Goal: Task Accomplishment & Management: Use online tool/utility

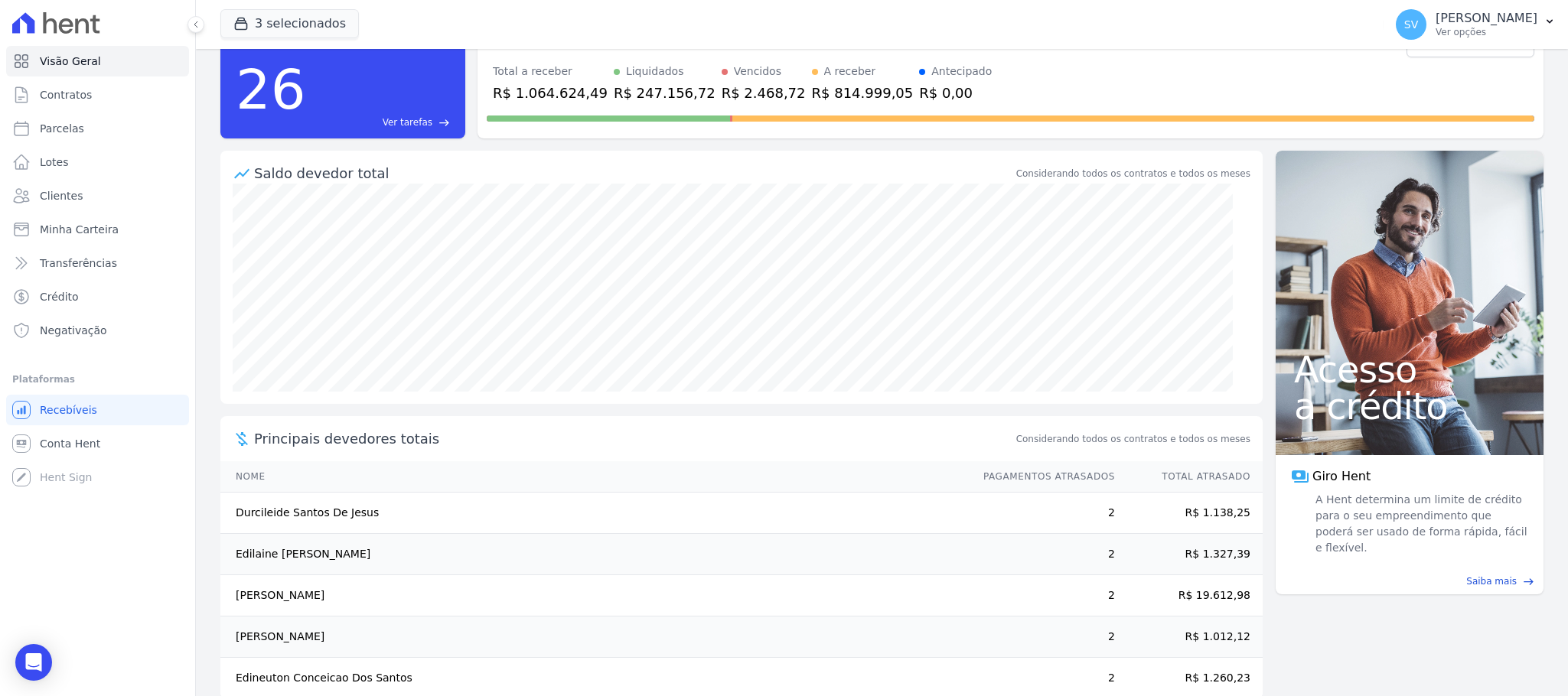
scroll to position [86, 0]
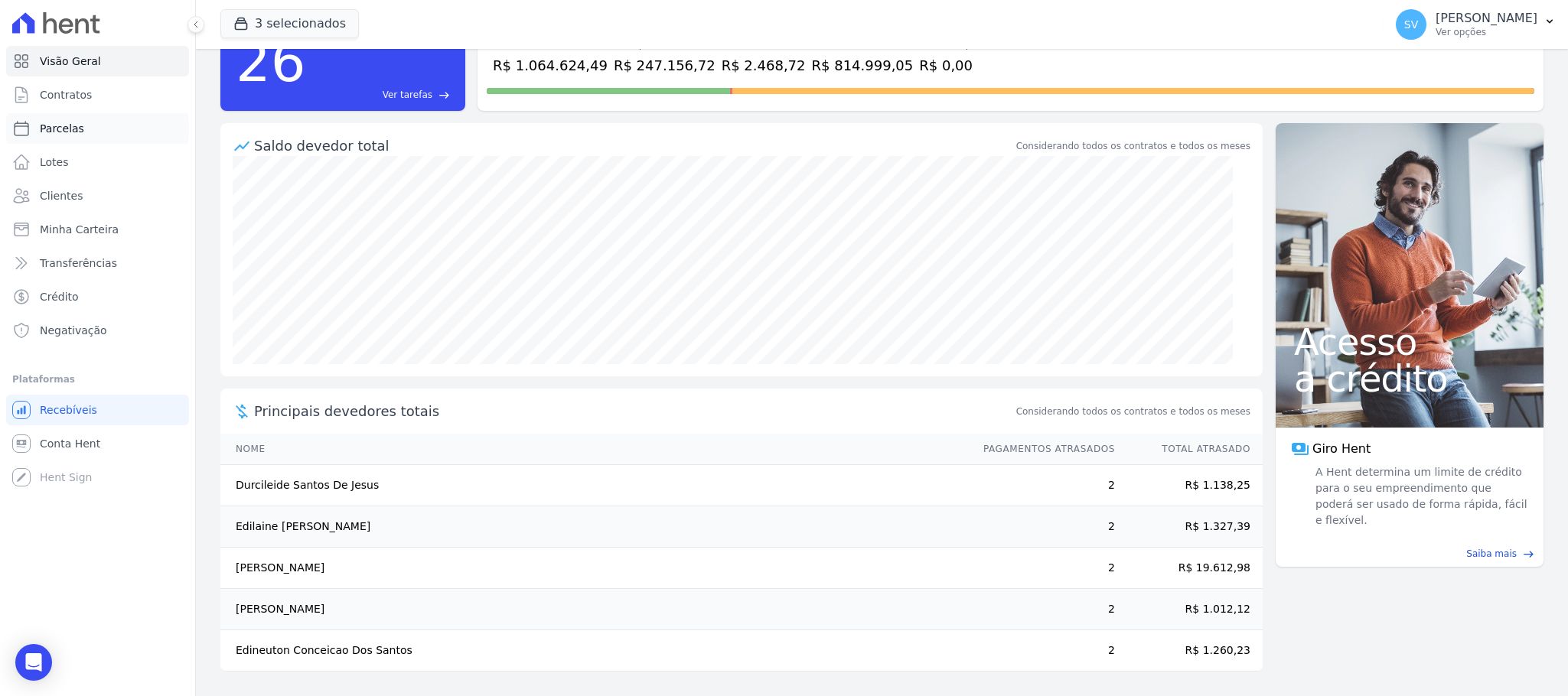
click at [53, 122] on span "Parcelas" at bounding box center [62, 128] width 44 height 16
select select
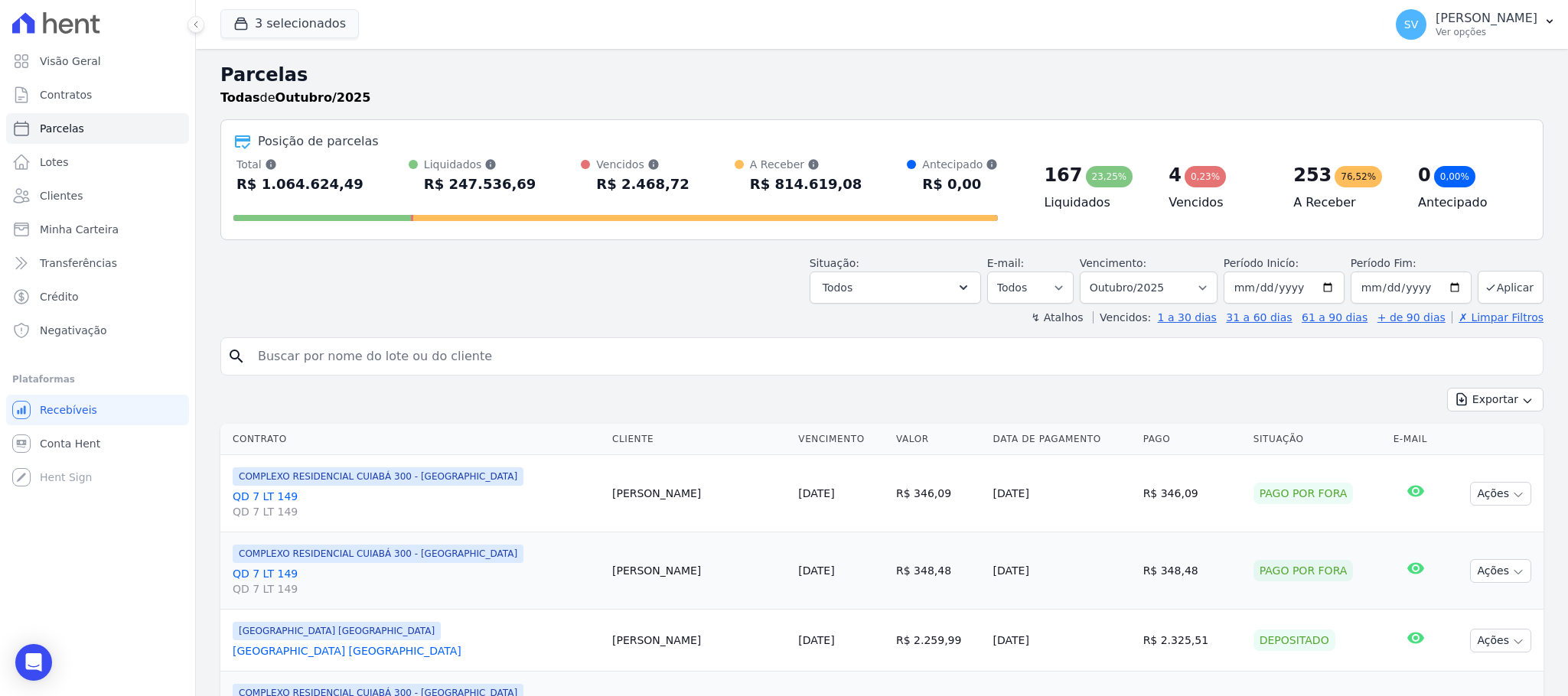
click at [408, 354] on input "search" at bounding box center [892, 356] width 1287 height 30
paste input "[PERSON_NAME]"
type input "[PERSON_NAME]"
select select
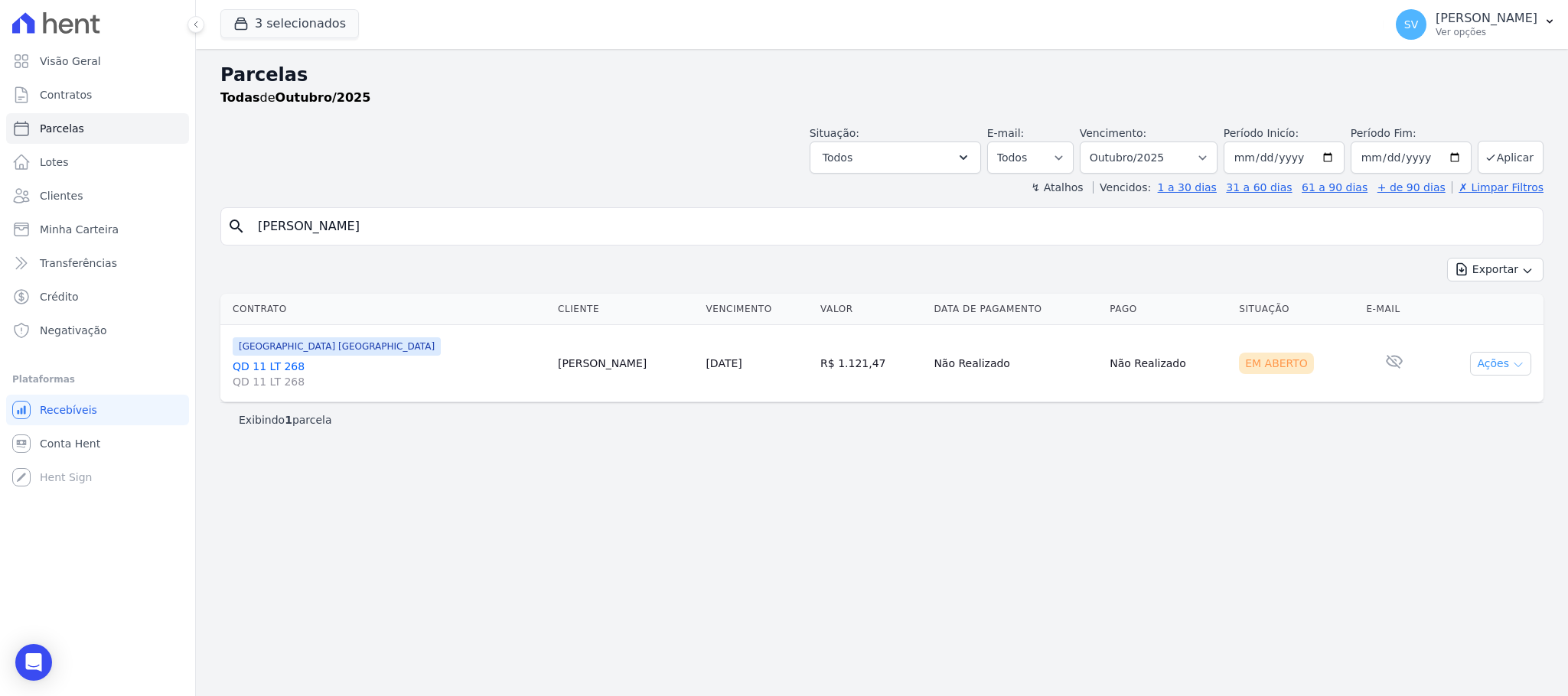
click at [1494, 363] on button "Ações" at bounding box center [1501, 364] width 61 height 24
click at [1462, 403] on link "Ver boleto" at bounding box center [1494, 399] width 147 height 29
drag, startPoint x: 649, startPoint y: 212, endPoint x: 157, endPoint y: 274, distance: 495.9
click at [168, 283] on div "Visão Geral Contratos [GEOGRAPHIC_DATA] Lotes Clientes Minha Carteira Transferê…" at bounding box center [784, 348] width 1568 height 696
paste input "I"
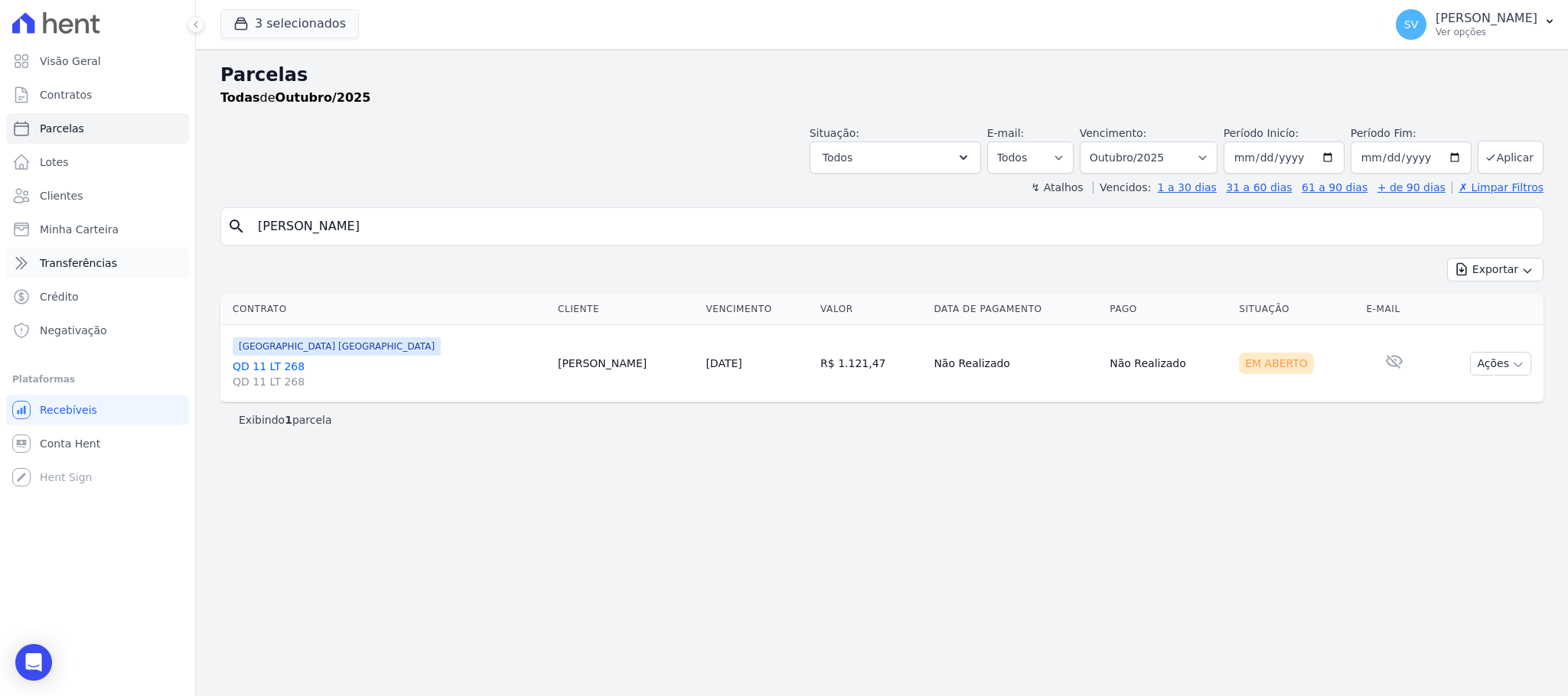
type input "[PERSON_NAME]"
select select
click at [1497, 361] on button "Ações" at bounding box center [1501, 364] width 61 height 24
click at [1444, 404] on link "Ver boleto" at bounding box center [1494, 399] width 147 height 29
